Goal: Find contact information: Find contact information

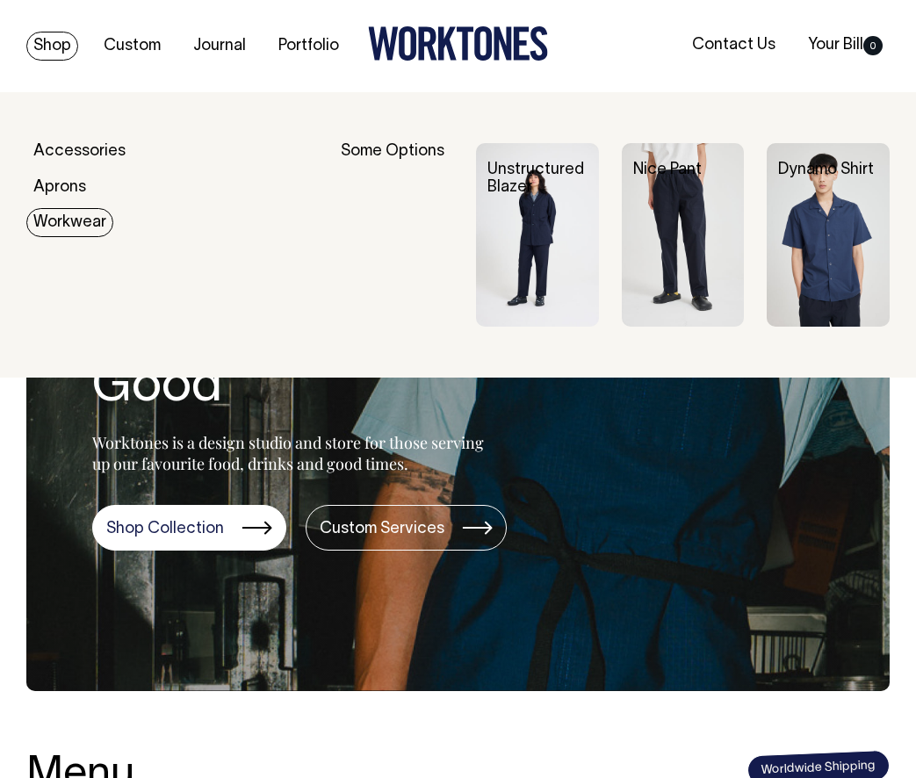
click at [65, 225] on link "Workwear" at bounding box center [69, 222] width 87 height 29
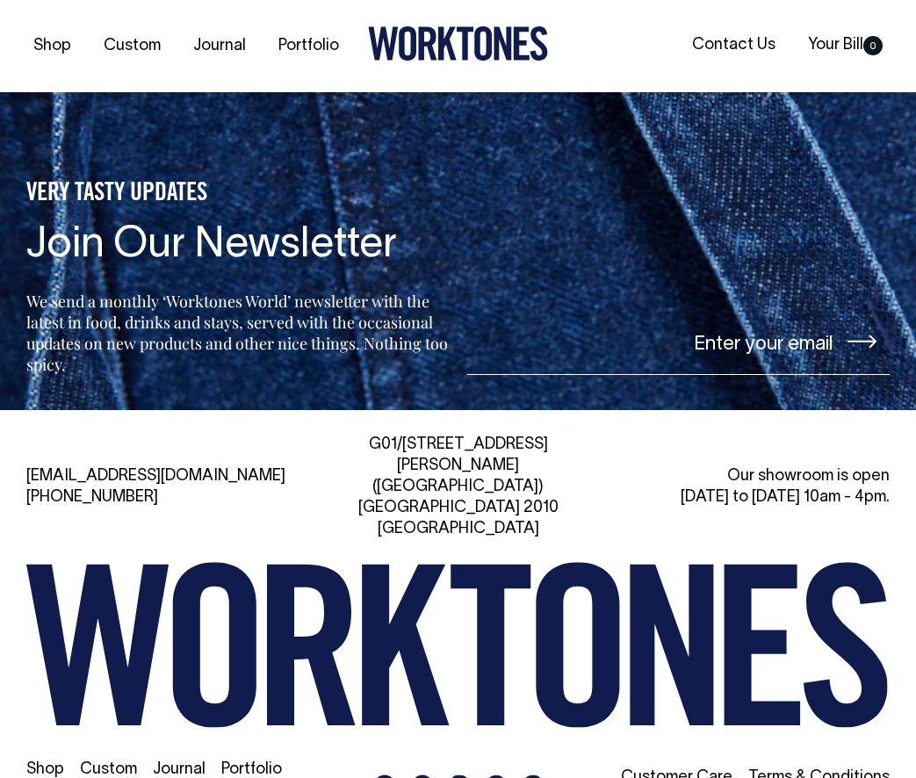
scroll to position [1242, 0]
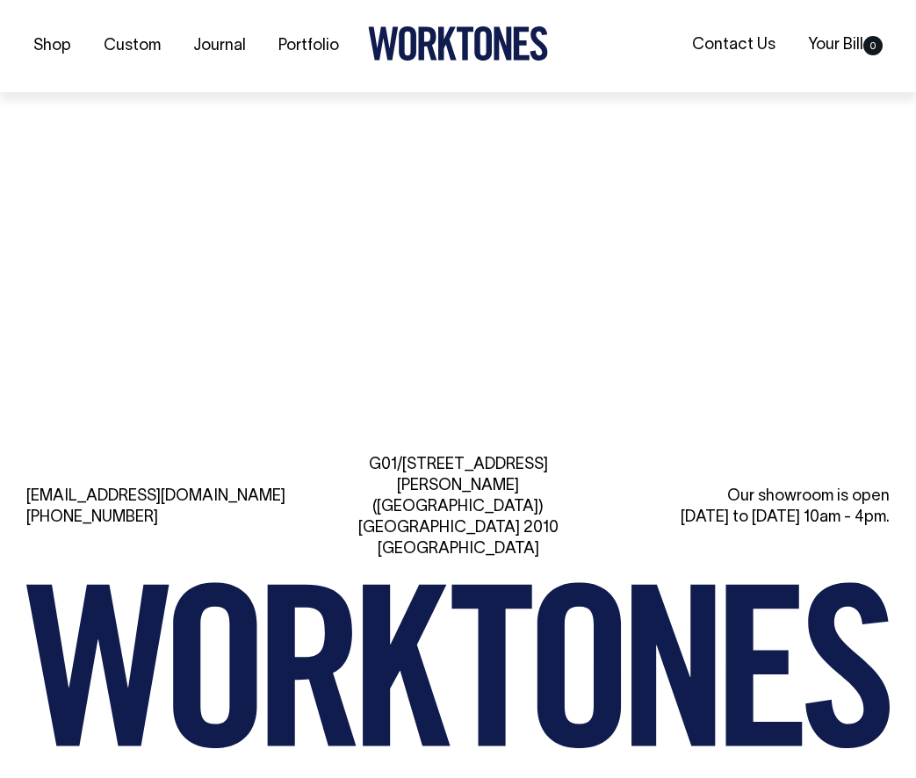
scroll to position [3624, 0]
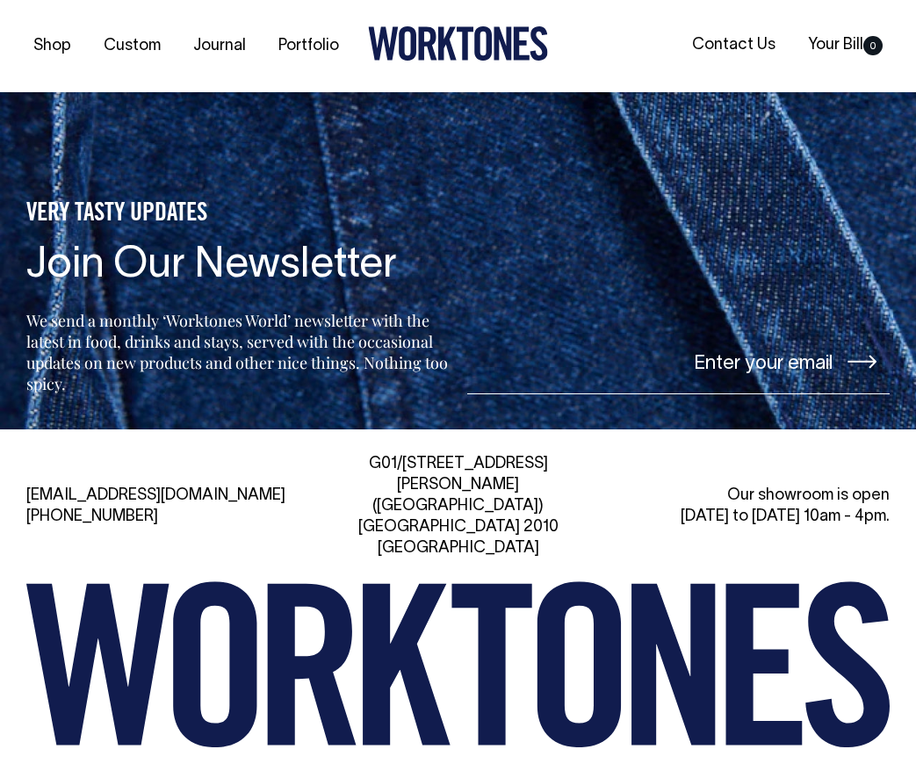
click at [579, 460] on div "G01/50 Marshall St, Surry Hills (Gadigal) NSW 2010 Australia" at bounding box center [458, 506] width 271 height 105
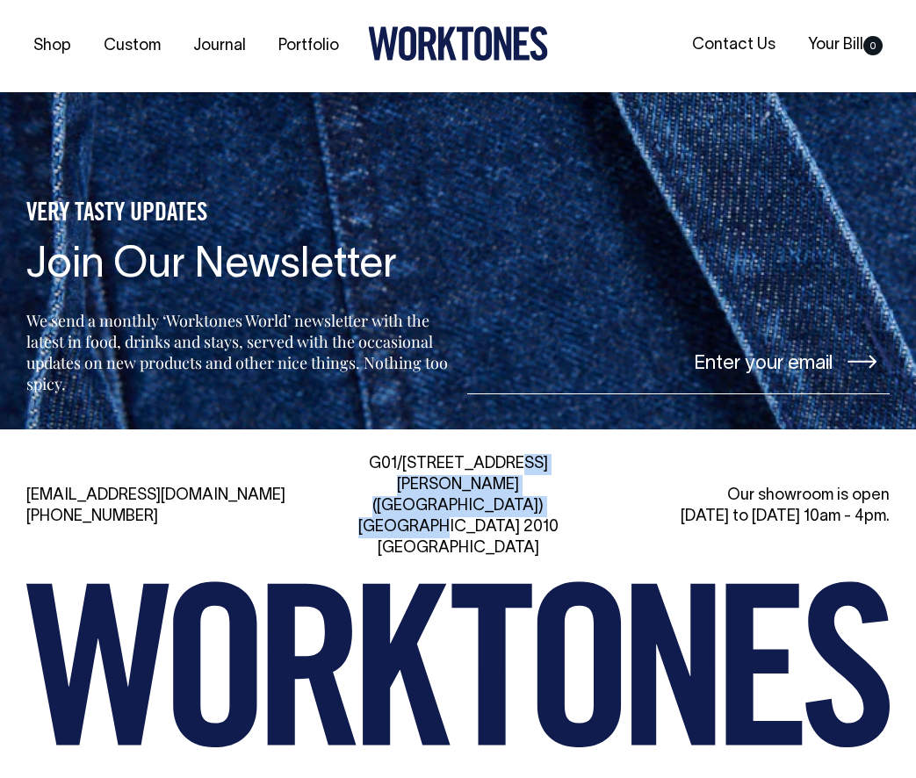
drag, startPoint x: 588, startPoint y: 462, endPoint x: 347, endPoint y: 438, distance: 242.7
click at [347, 454] on div "hi@worktones.com +61 2 7203 1616 G01/50 Marshall St, Surry Hills (Gadigal) NSW …" at bounding box center [457, 506] width 863 height 105
copy div "G01/50 Marshall St, Surry Hills (Gadigal) NSW 2010 Australia"
